Goal: Check status: Check status

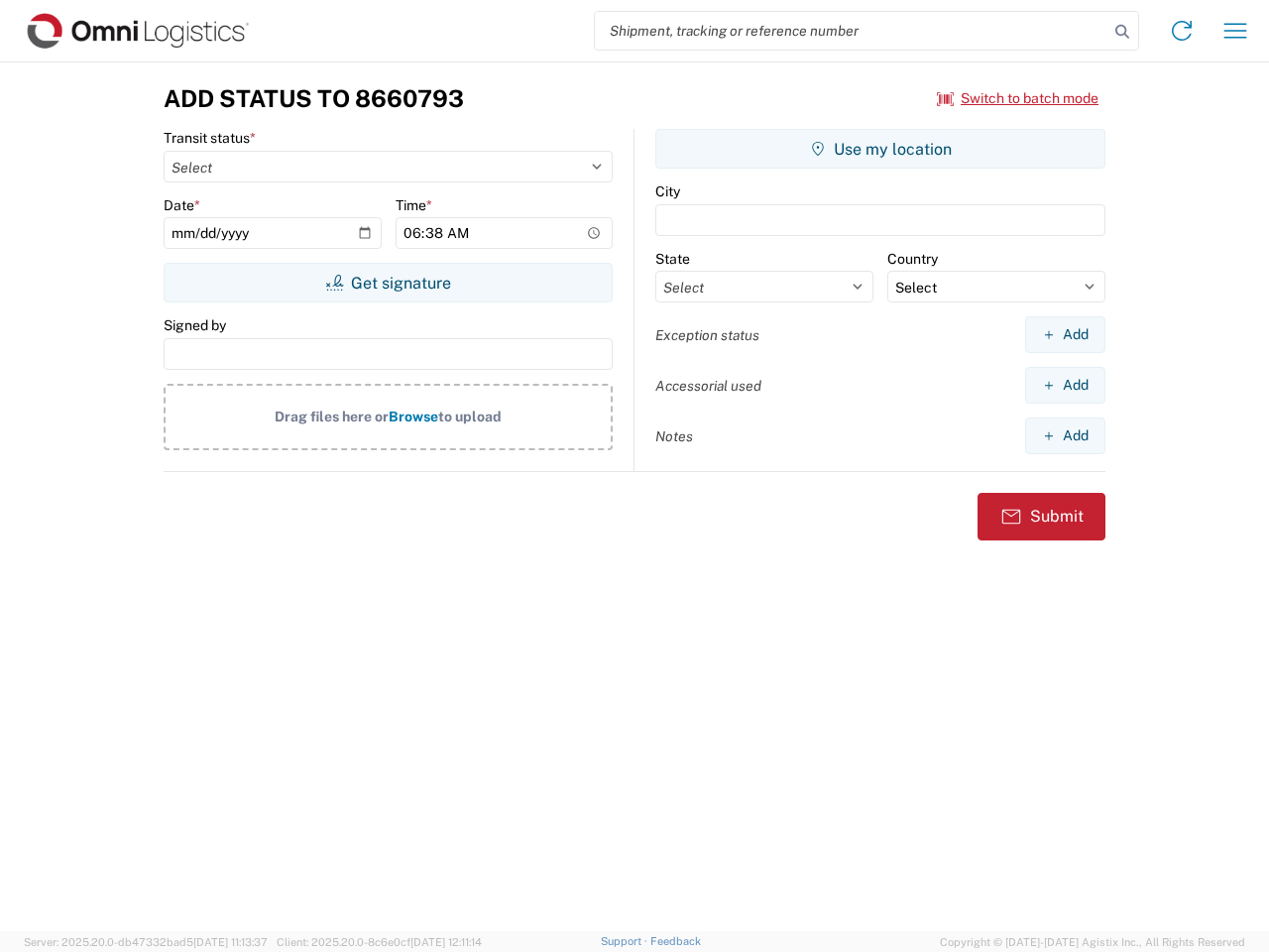
click at [851, 31] on input "search" at bounding box center [851, 31] width 513 height 38
click at [1122, 32] on icon at bounding box center [1122, 32] width 28 height 28
click at [1181, 31] on icon at bounding box center [1181, 31] width 32 height 32
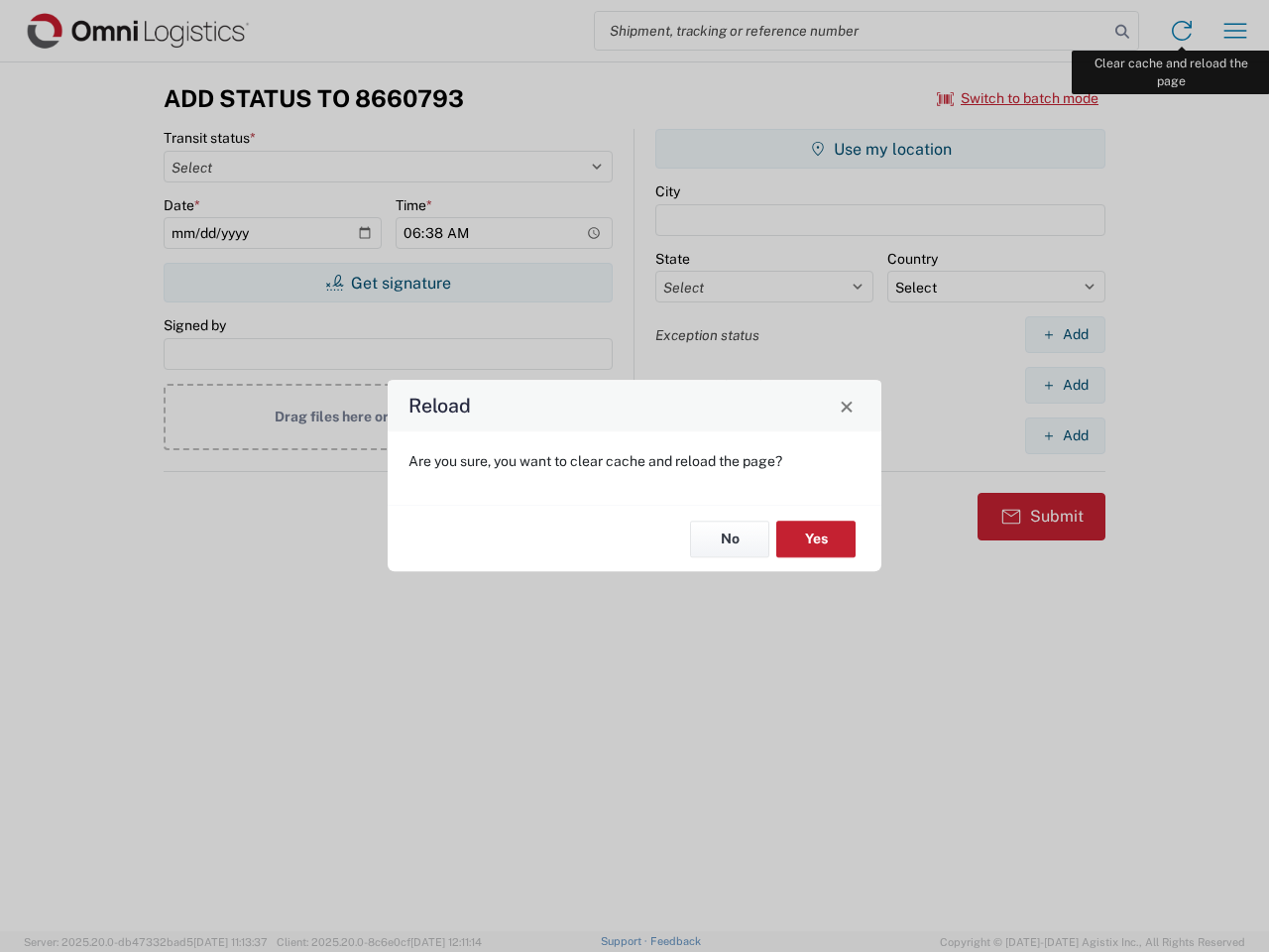
click at [1235, 31] on div "Reload Are you sure, you want to clear cache and reload the page? No Yes" at bounding box center [634, 476] width 1269 height 952
click at [1018, 98] on div "Reload Are you sure, you want to clear cache and reload the page? No Yes" at bounding box center [634, 476] width 1269 height 952
click at [388, 282] on div "Reload Are you sure, you want to clear cache and reload the page? No Yes" at bounding box center [634, 476] width 1269 height 952
click at [880, 149] on div "Reload Are you sure, you want to clear cache and reload the page? No Yes" at bounding box center [634, 476] width 1269 height 952
click at [1065, 334] on div "Reload Are you sure, you want to clear cache and reload the page? No Yes" at bounding box center [634, 476] width 1269 height 952
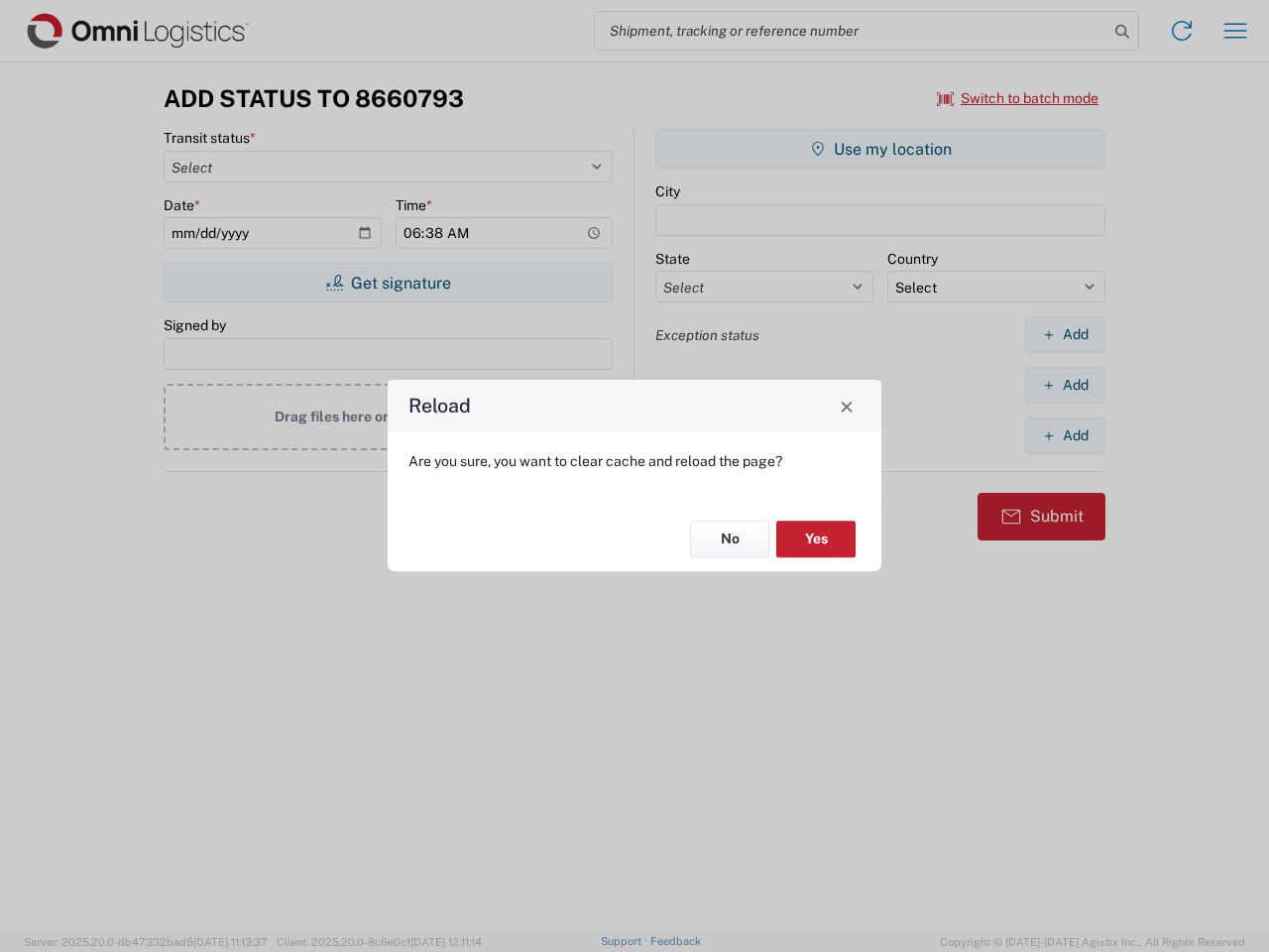
click at [1065, 385] on div "Reload Are you sure, you want to clear cache and reload the page? No Yes" at bounding box center [634, 476] width 1269 height 952
click at [1065, 436] on div "Reload Are you sure, you want to clear cache and reload the page? No Yes" at bounding box center [634, 476] width 1269 height 952
